Goal: Information Seeking & Learning: Learn about a topic

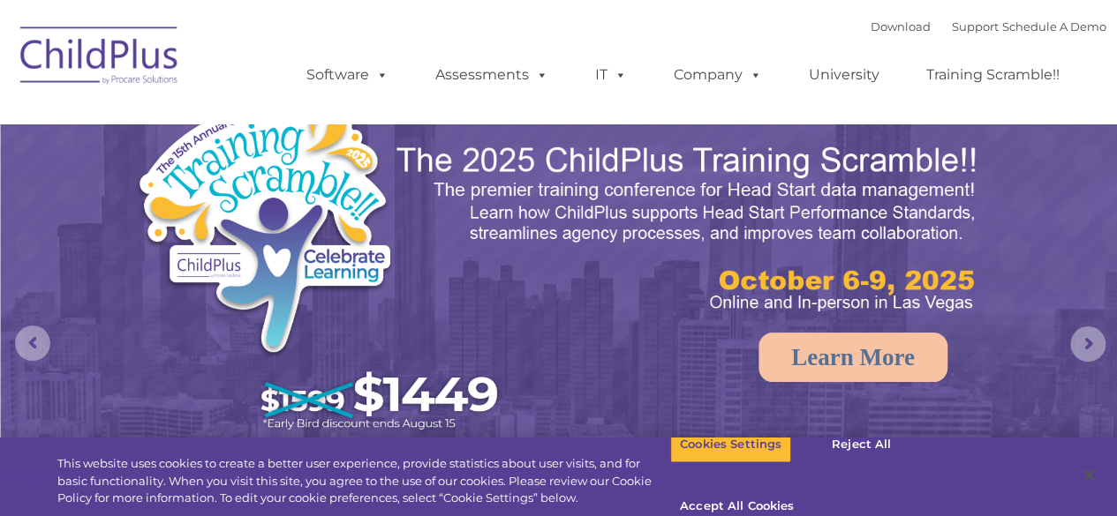
select select "MEDIUM"
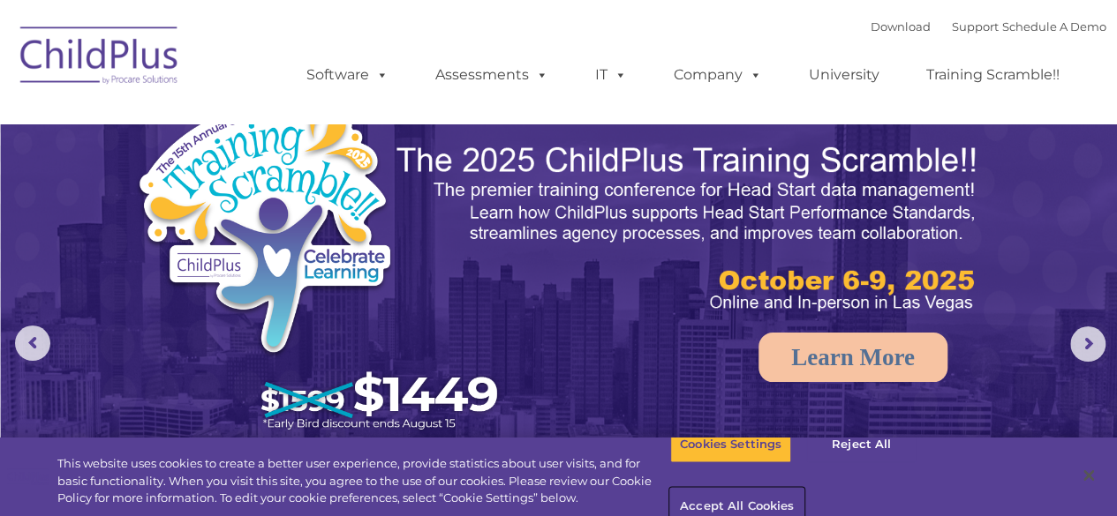
click at [803, 489] on button "Accept All Cookies" at bounding box center [736, 507] width 133 height 37
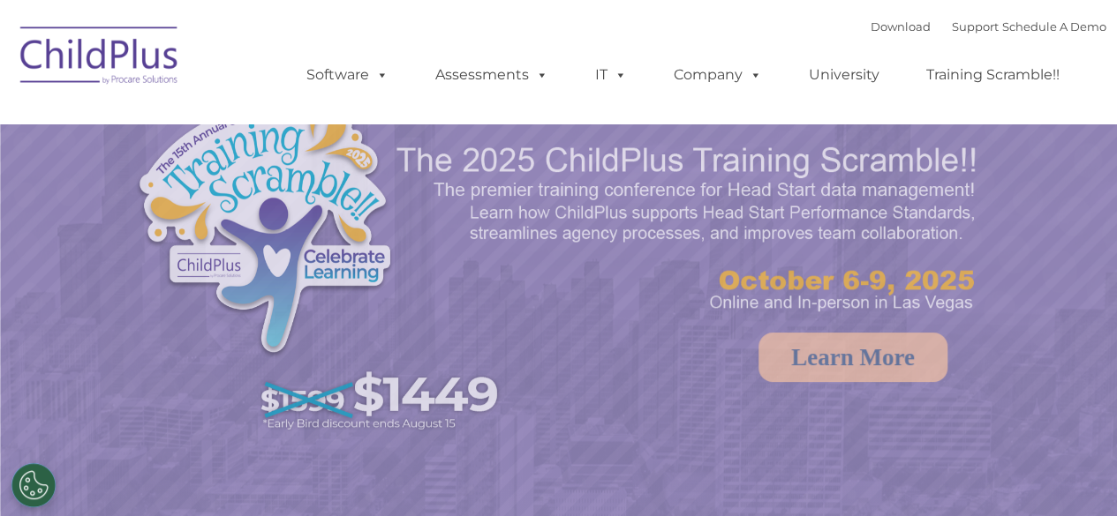
select select "MEDIUM"
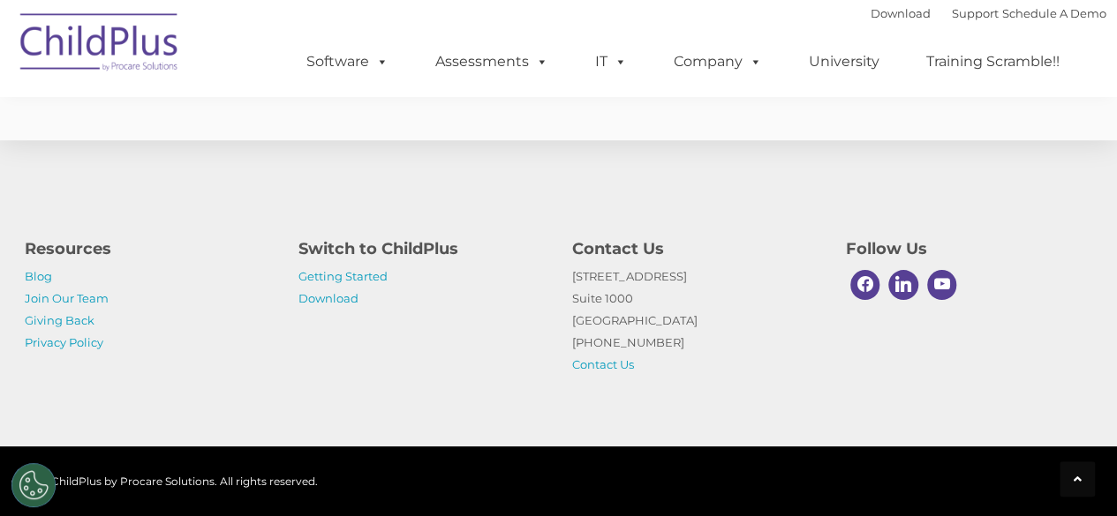
scroll to position [3863, 0]
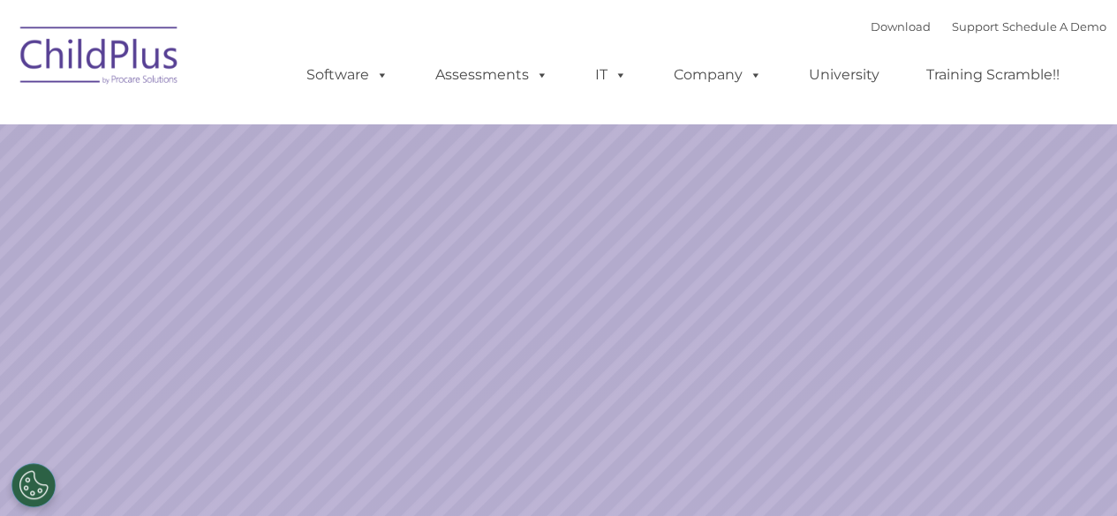
select select "MEDIUM"
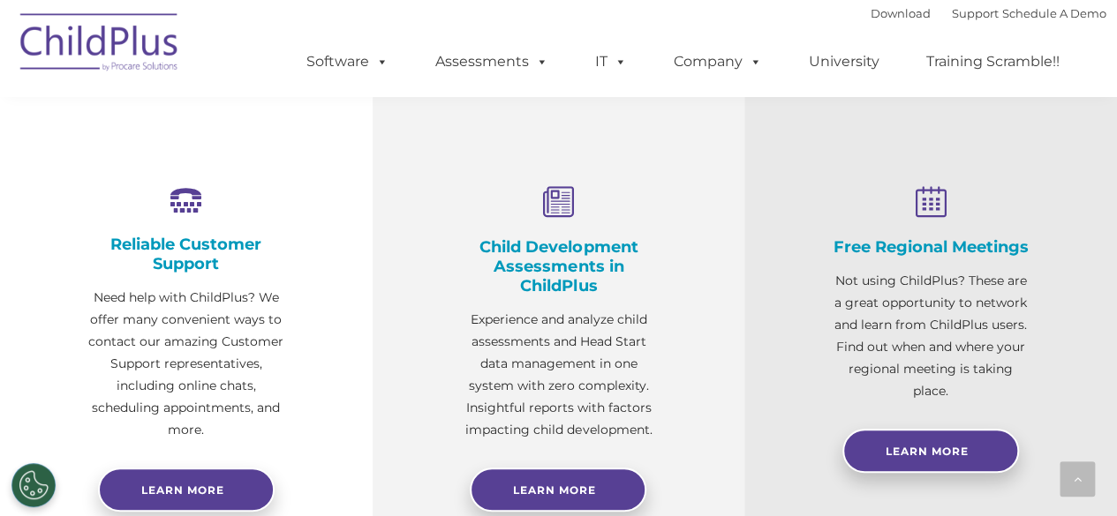
scroll to position [705, 0]
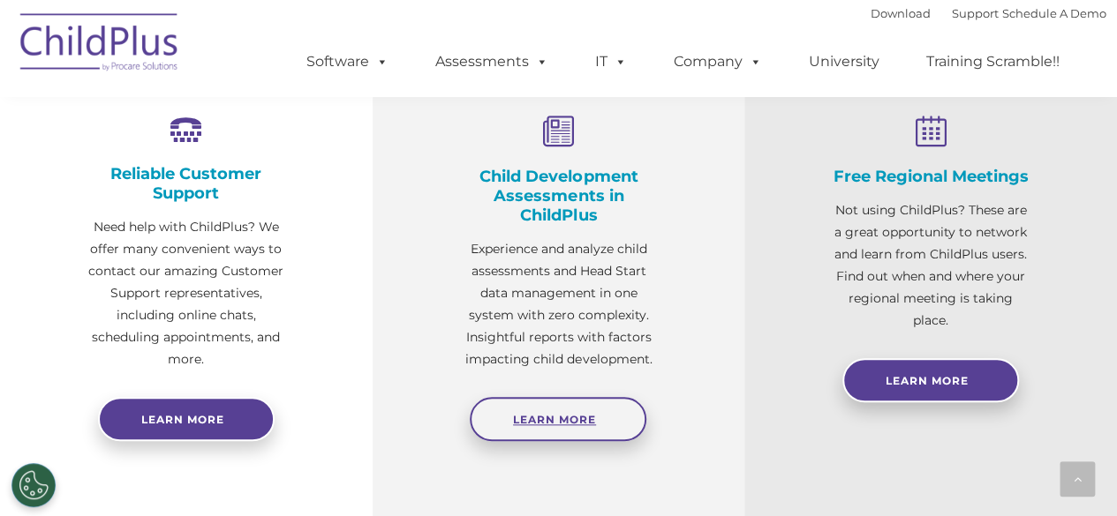
click at [546, 412] on link "Learn More" at bounding box center [558, 419] width 177 height 44
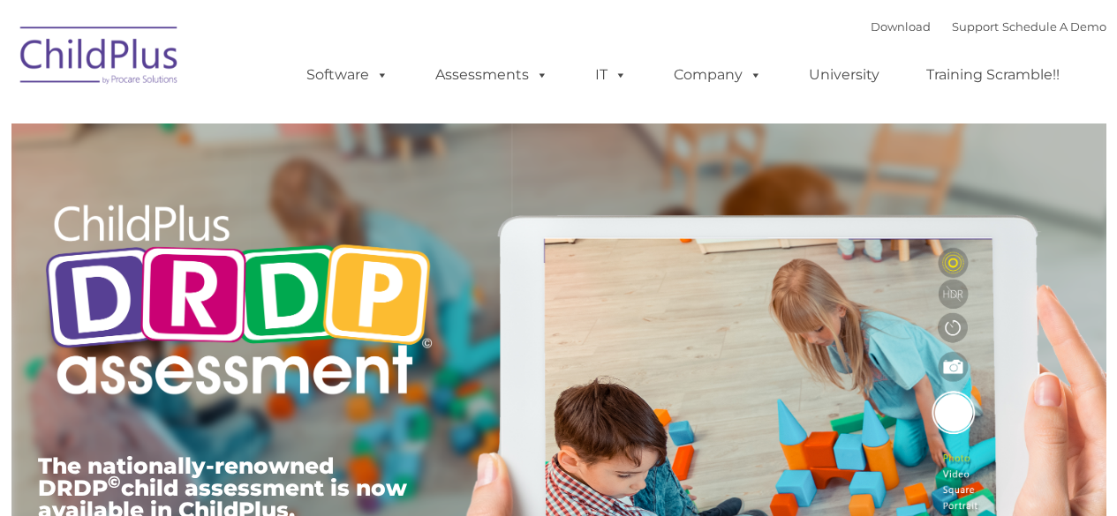
type input ""
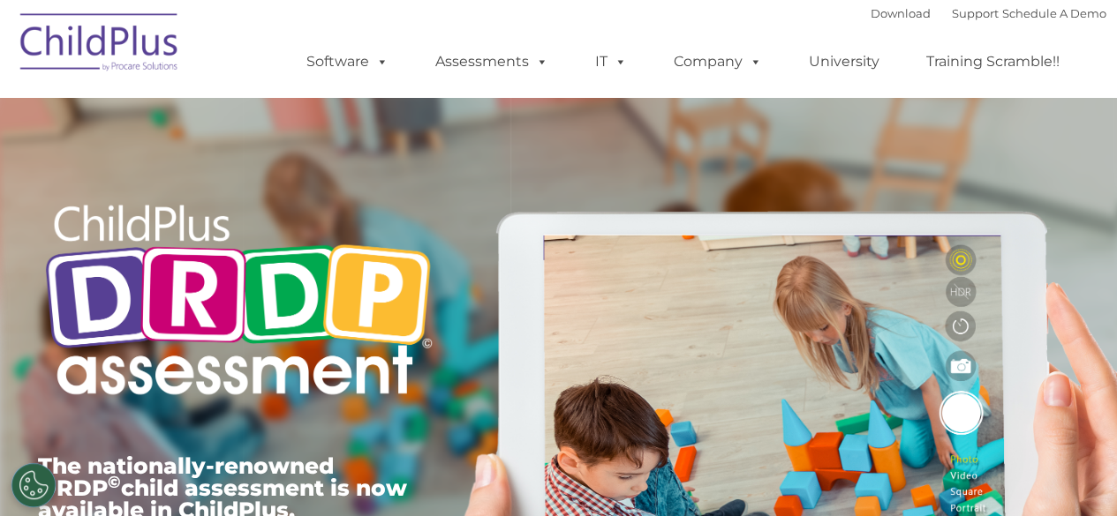
click at [489, 173] on div "The nationally-renowned DRDP © child assessment is now available in ChildPlus. …" at bounding box center [559, 408] width 1068 height 631
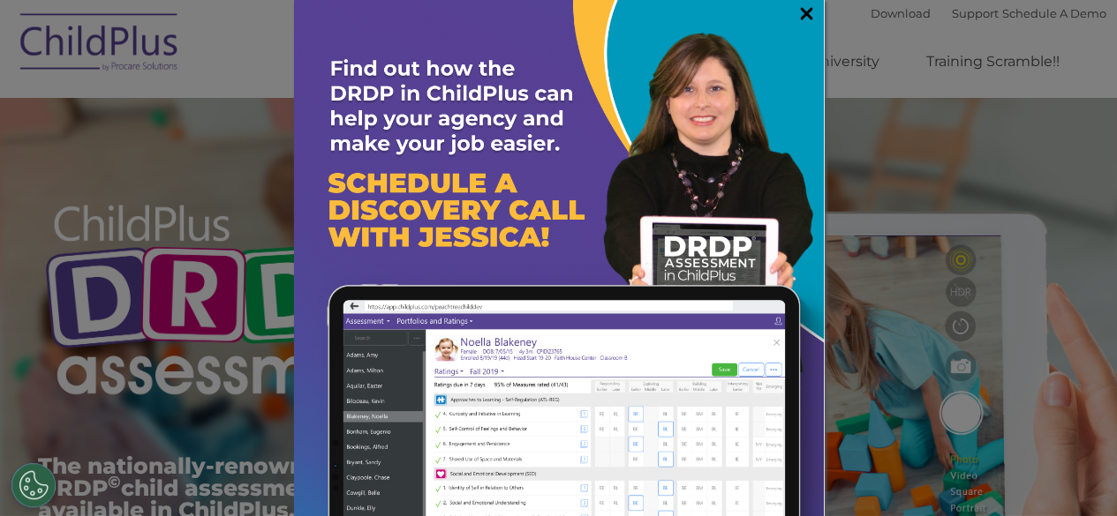
click at [796, 10] on link "×" at bounding box center [806, 13] width 20 height 18
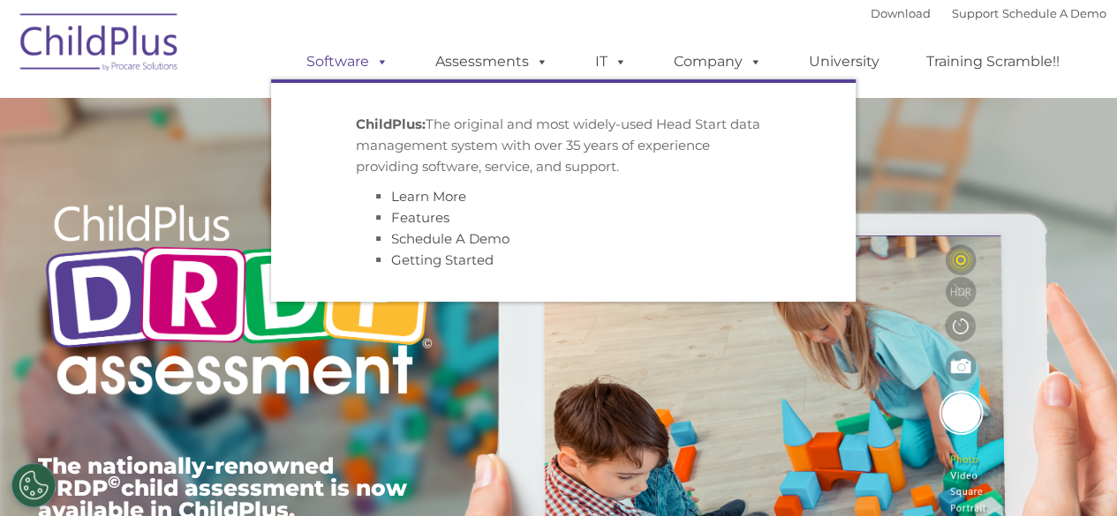
click at [336, 62] on link "Software" at bounding box center [347, 61] width 117 height 35
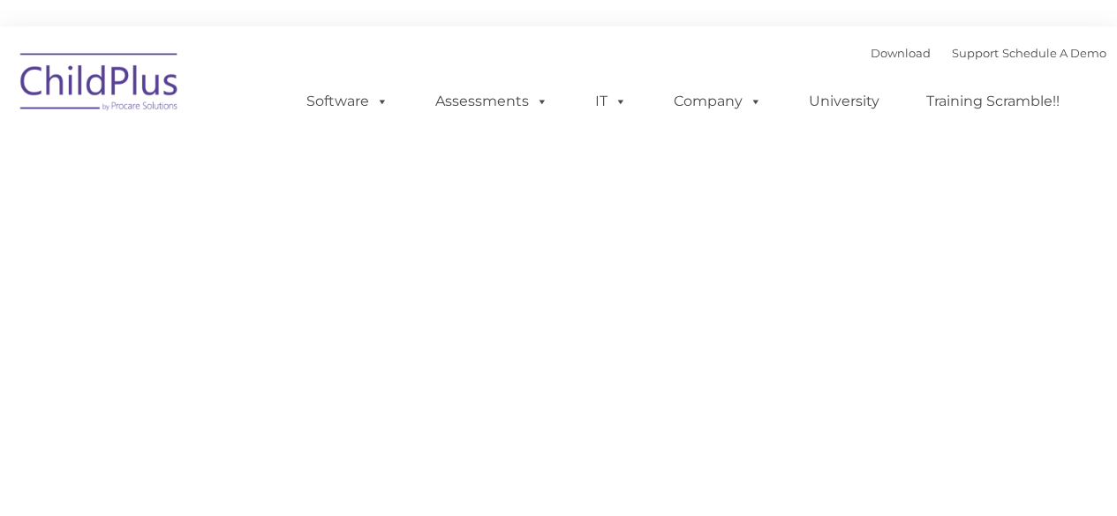
type input ""
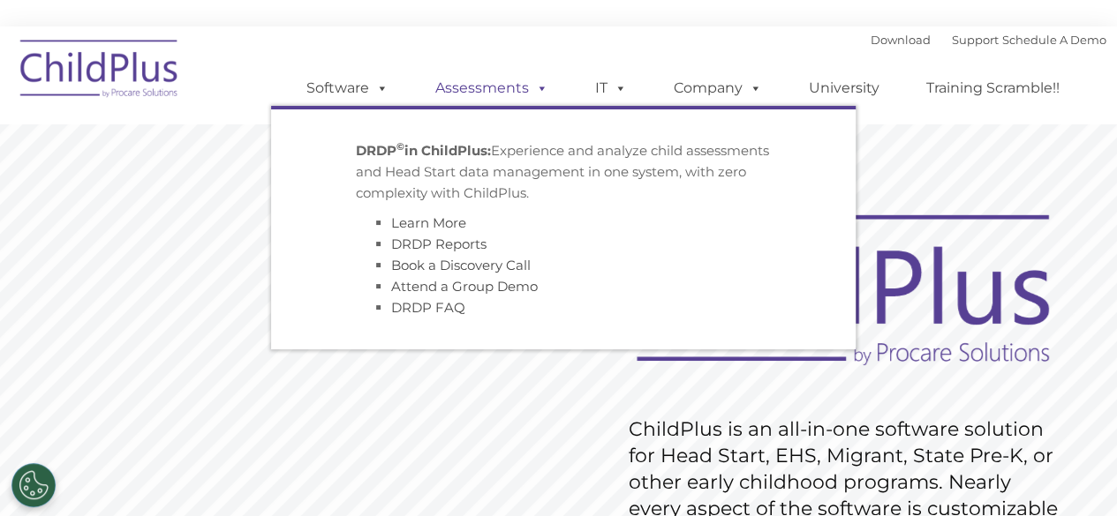
click at [541, 87] on span at bounding box center [538, 87] width 19 height 17
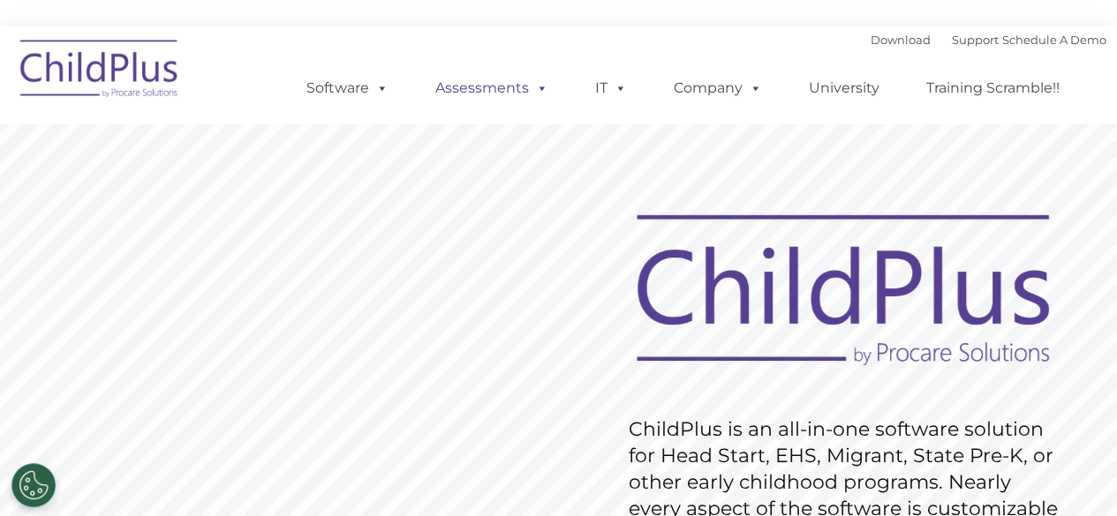
click at [541, 87] on span at bounding box center [538, 87] width 19 height 17
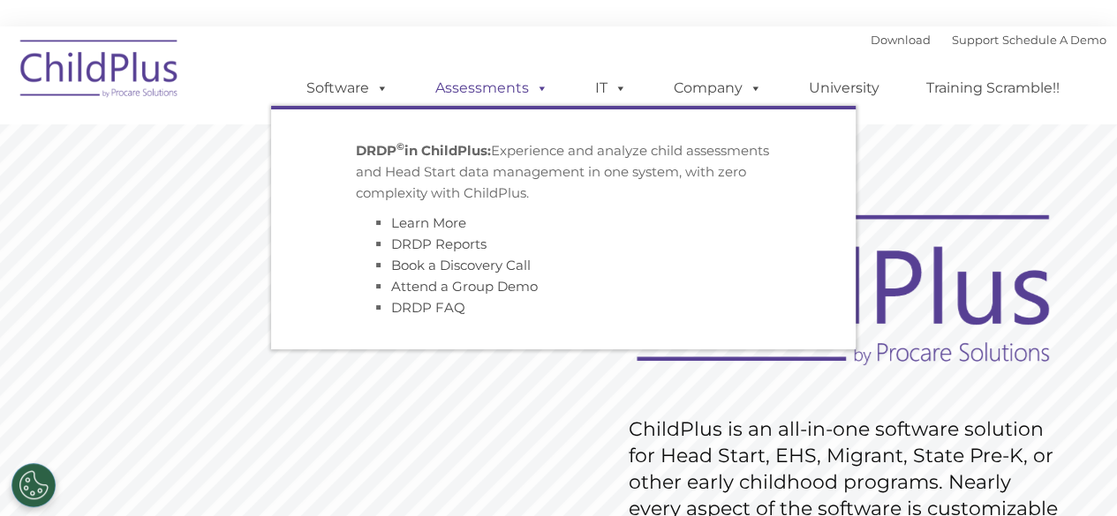
click at [489, 96] on link "Assessments" at bounding box center [492, 88] width 148 height 35
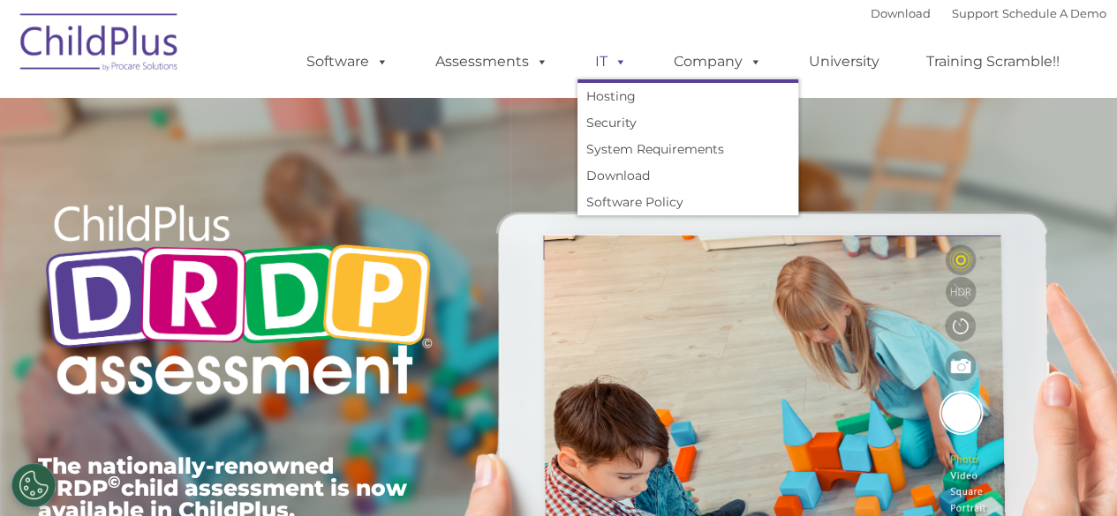
click at [621, 63] on span at bounding box center [616, 61] width 19 height 17
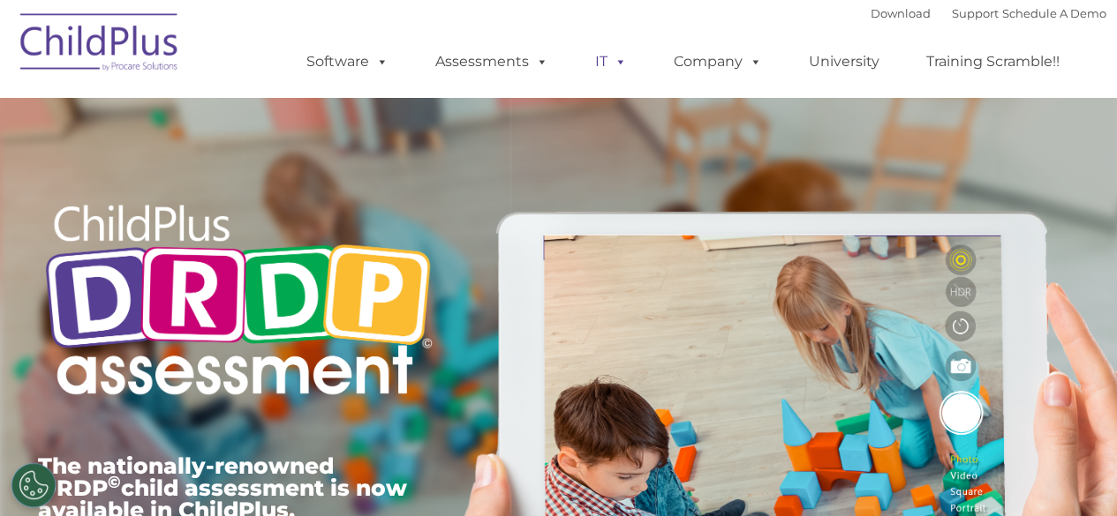
click at [621, 63] on span at bounding box center [616, 61] width 19 height 17
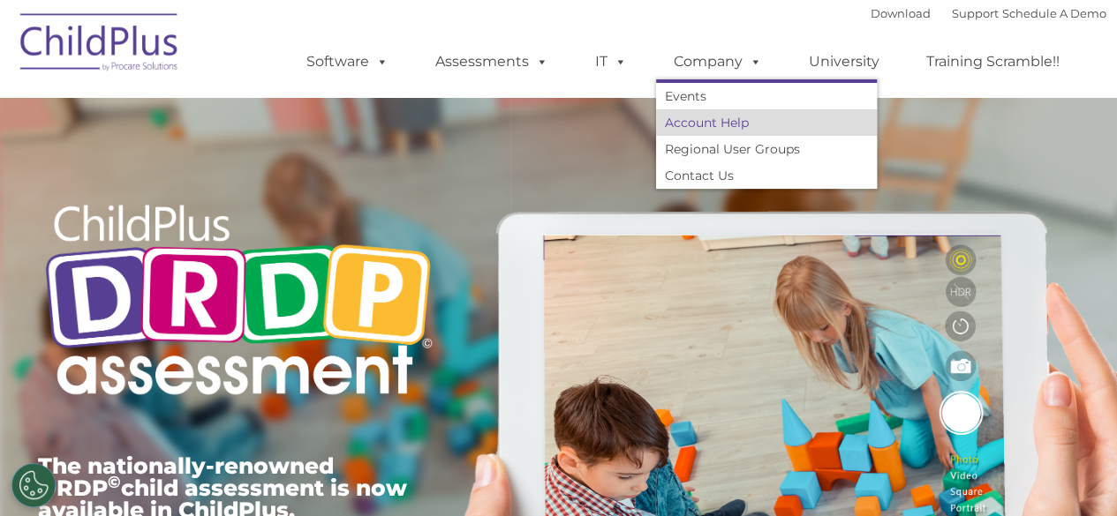
click at [726, 124] on link "Account Help" at bounding box center [766, 122] width 221 height 26
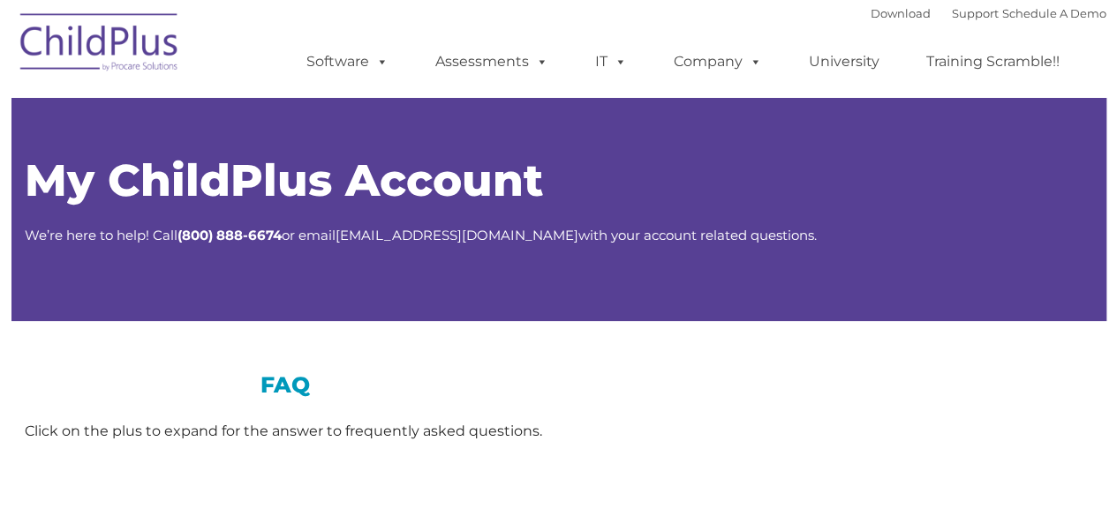
type input ""
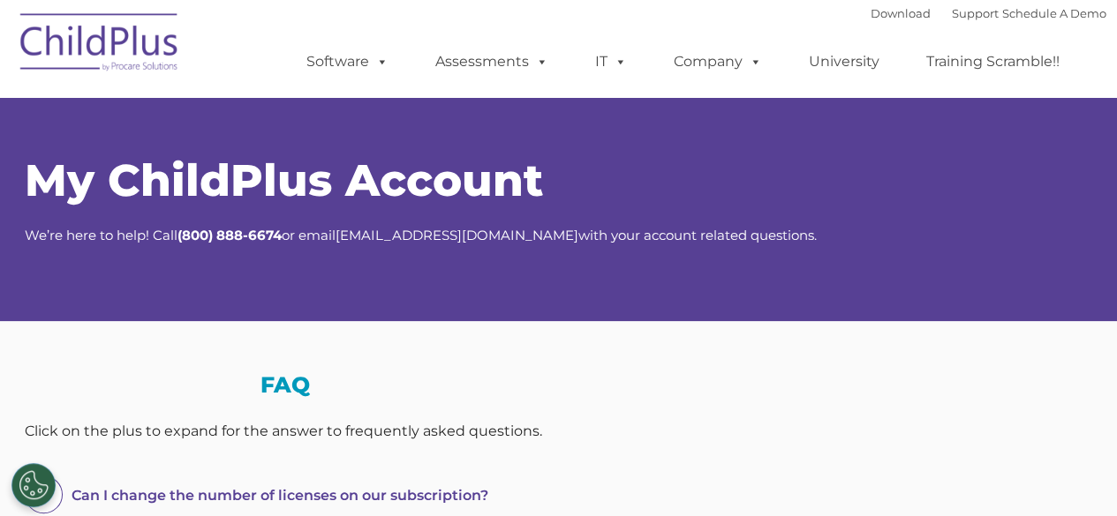
select select "MEDIUM"
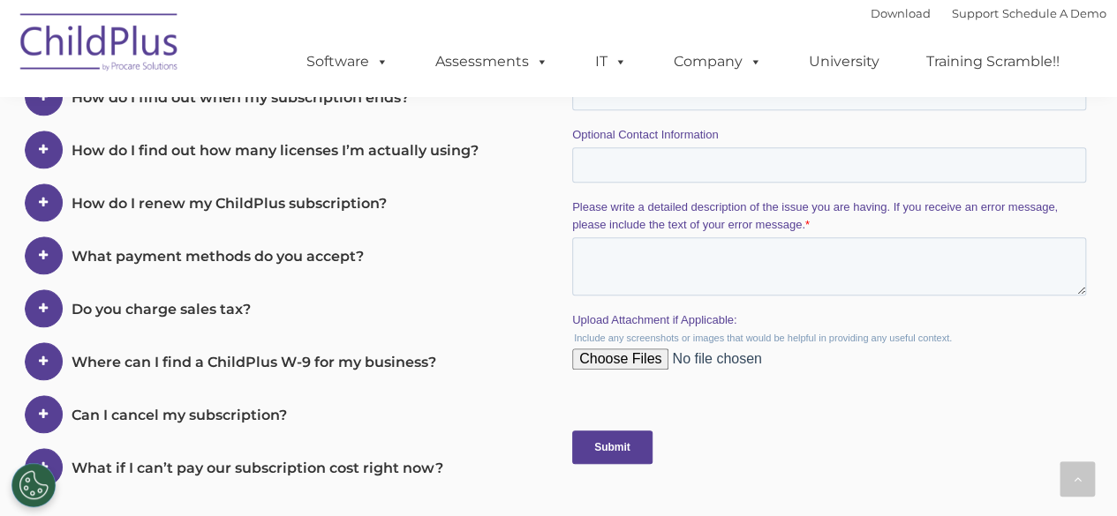
scroll to position [705, 0]
